Goal: Participate in discussion: Engage in conversation with other users on a specific topic

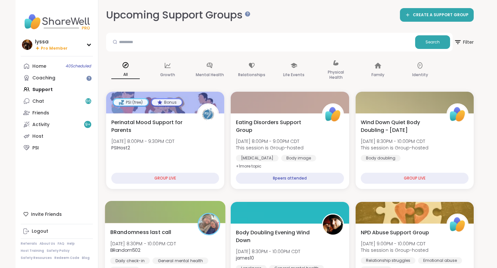
click at [146, 231] on span "BRandomness last call" at bounding box center [140, 232] width 61 height 8
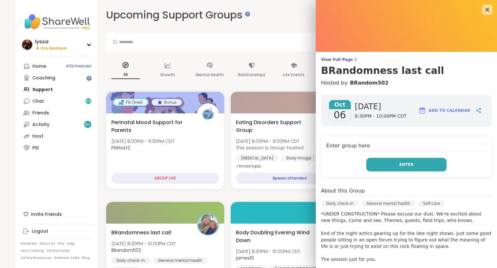
click at [379, 162] on button "Enter" at bounding box center [406, 165] width 80 height 14
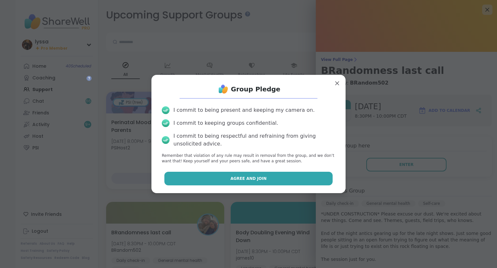
click at [301, 175] on button "Agree and Join" at bounding box center [248, 179] width 169 height 14
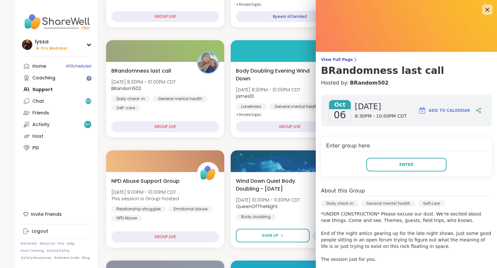
scroll to position [262, 0]
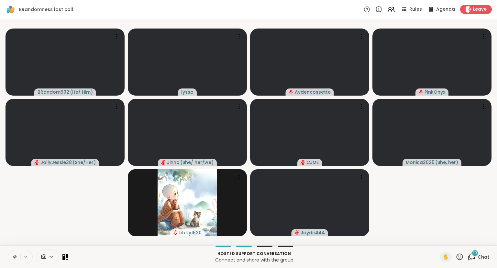
click at [14, 255] on icon at bounding box center [15, 255] width 2 height 3
